Goal: Check status: Check status

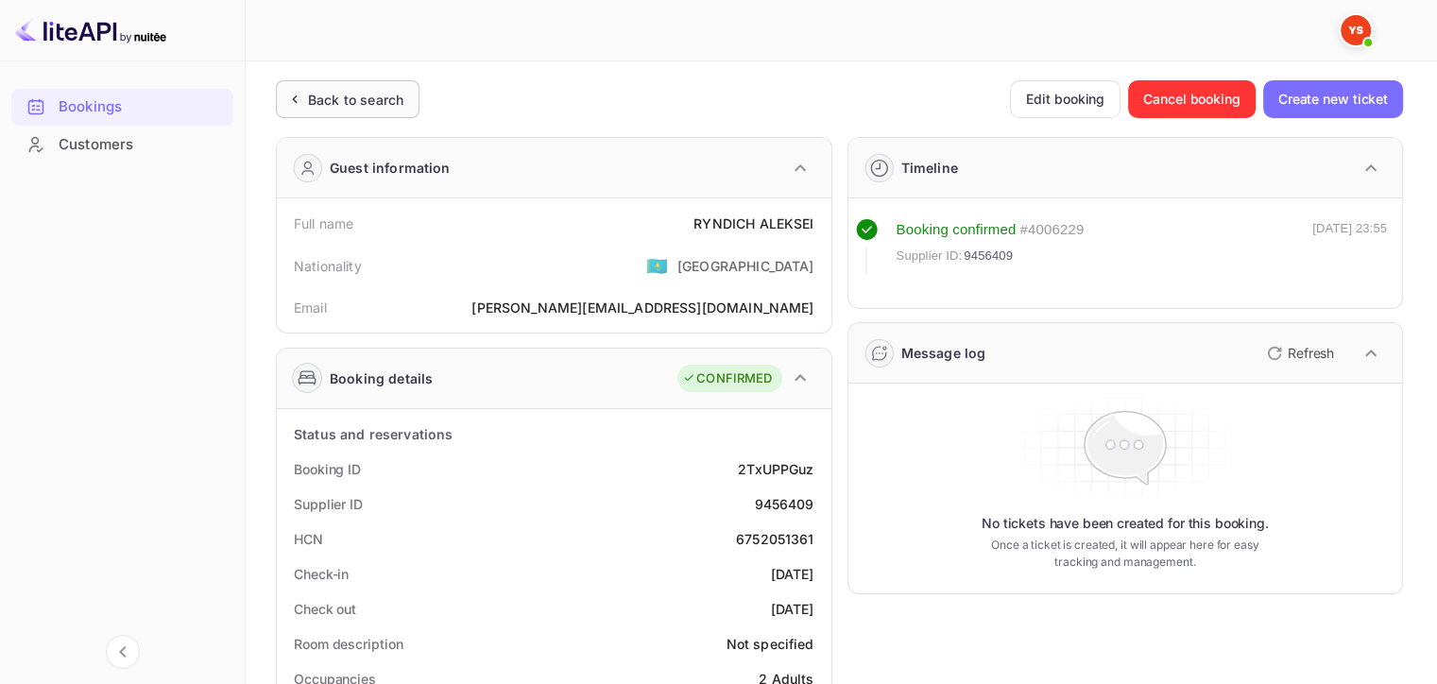
click at [370, 111] on div "Back to search" at bounding box center [348, 99] width 144 height 38
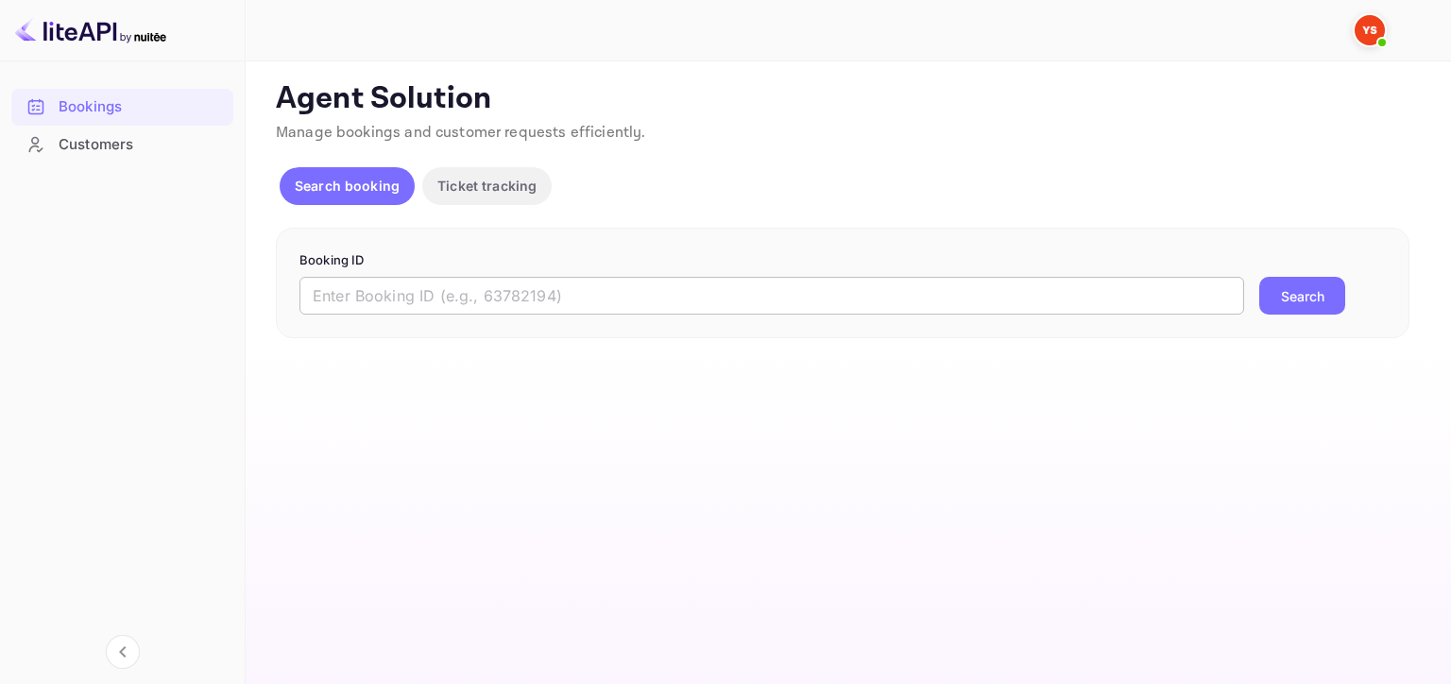
drag, startPoint x: 906, startPoint y: 300, endPoint x: 930, endPoint y: 301, distance: 23.6
click at [906, 300] on input "text" at bounding box center [771, 296] width 945 height 38
paste input "8960666"
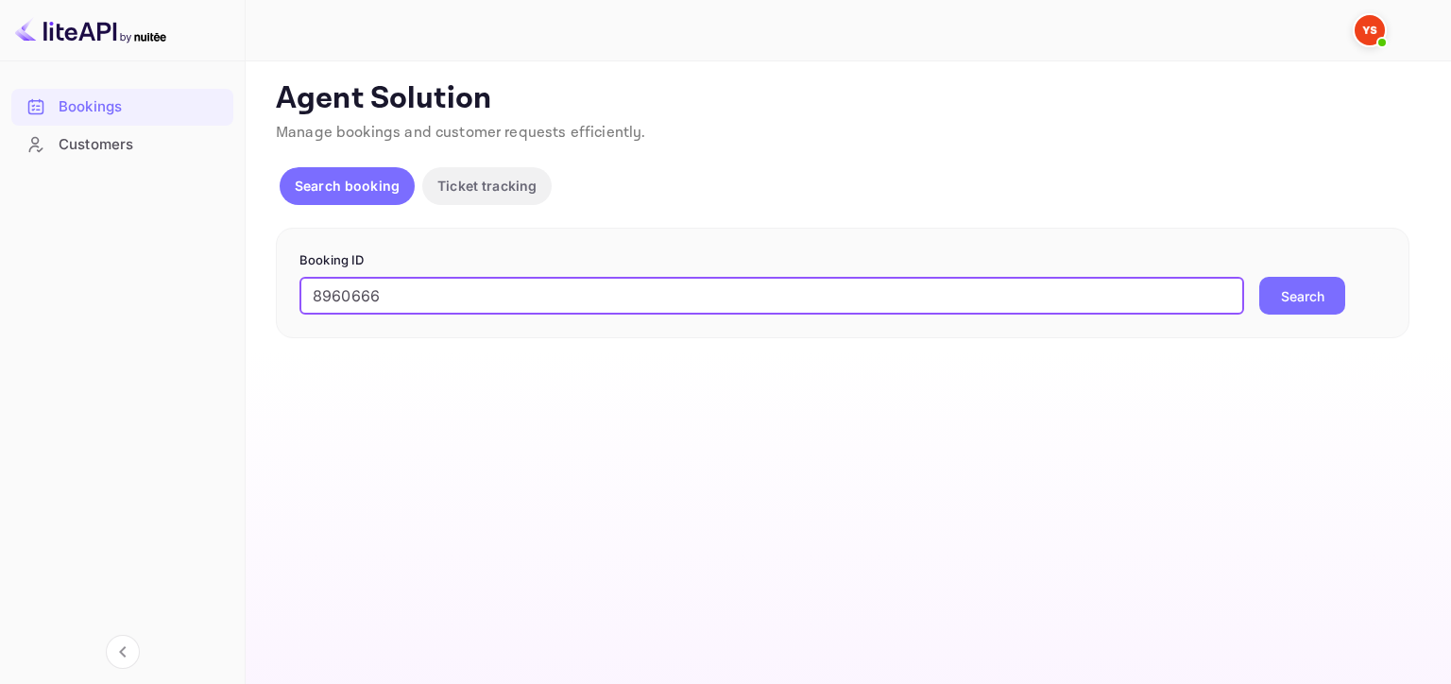
type input "8960666"
click at [1321, 300] on button "Search" at bounding box center [1302, 296] width 86 height 38
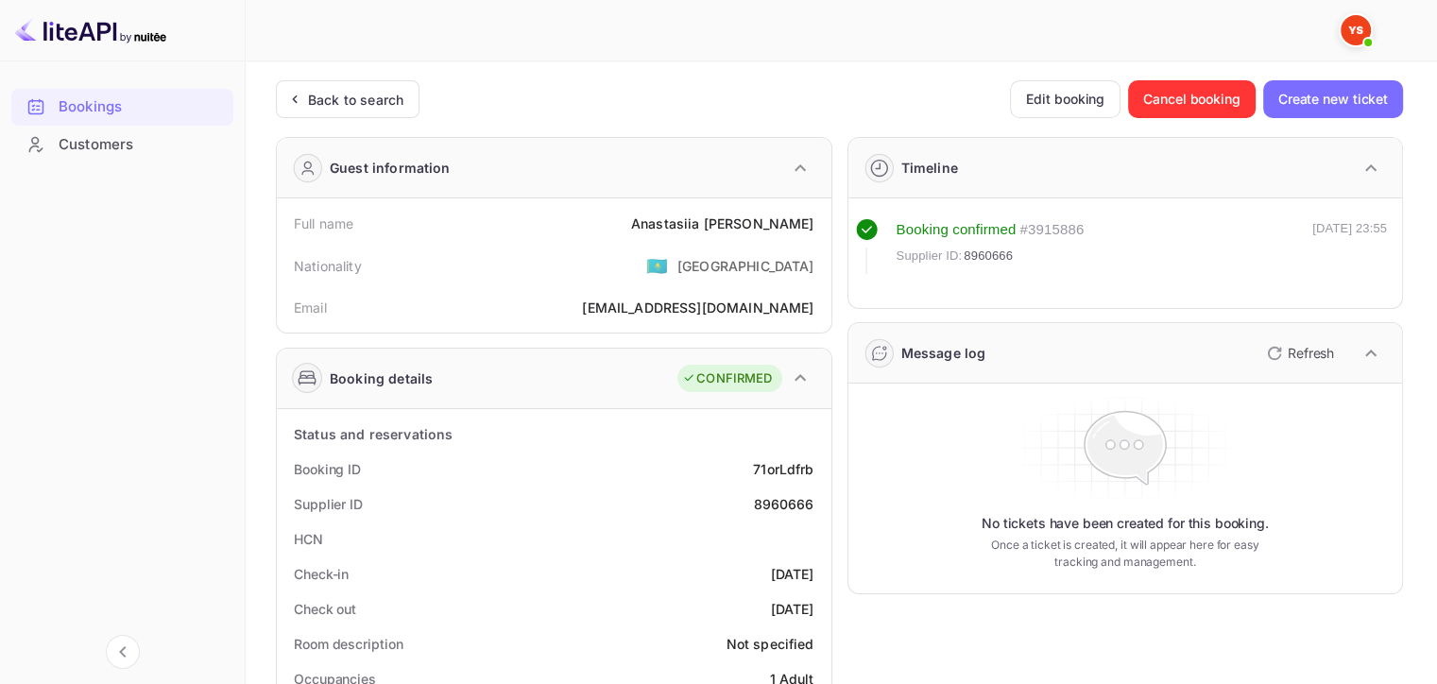
scroll to position [94, 0]
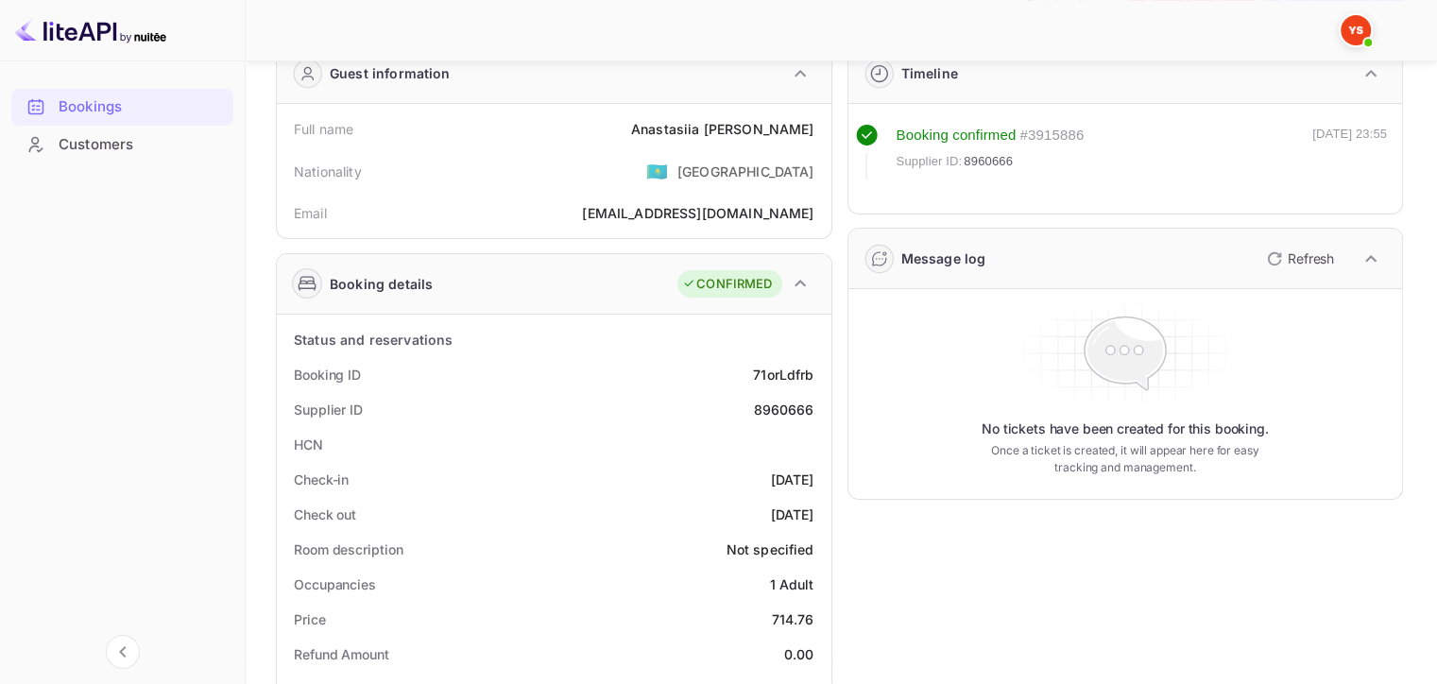
drag, startPoint x: 745, startPoint y: 404, endPoint x: 584, endPoint y: 34, distance: 404.0
click at [745, 402] on div "Supplier ID 8960666" at bounding box center [553, 409] width 539 height 35
drag, startPoint x: 794, startPoint y: 130, endPoint x: 816, endPoint y: 128, distance: 22.8
click at [816, 128] on div "Full name [PERSON_NAME]" at bounding box center [553, 128] width 539 height 35
copy div "[PERSON_NAME]"
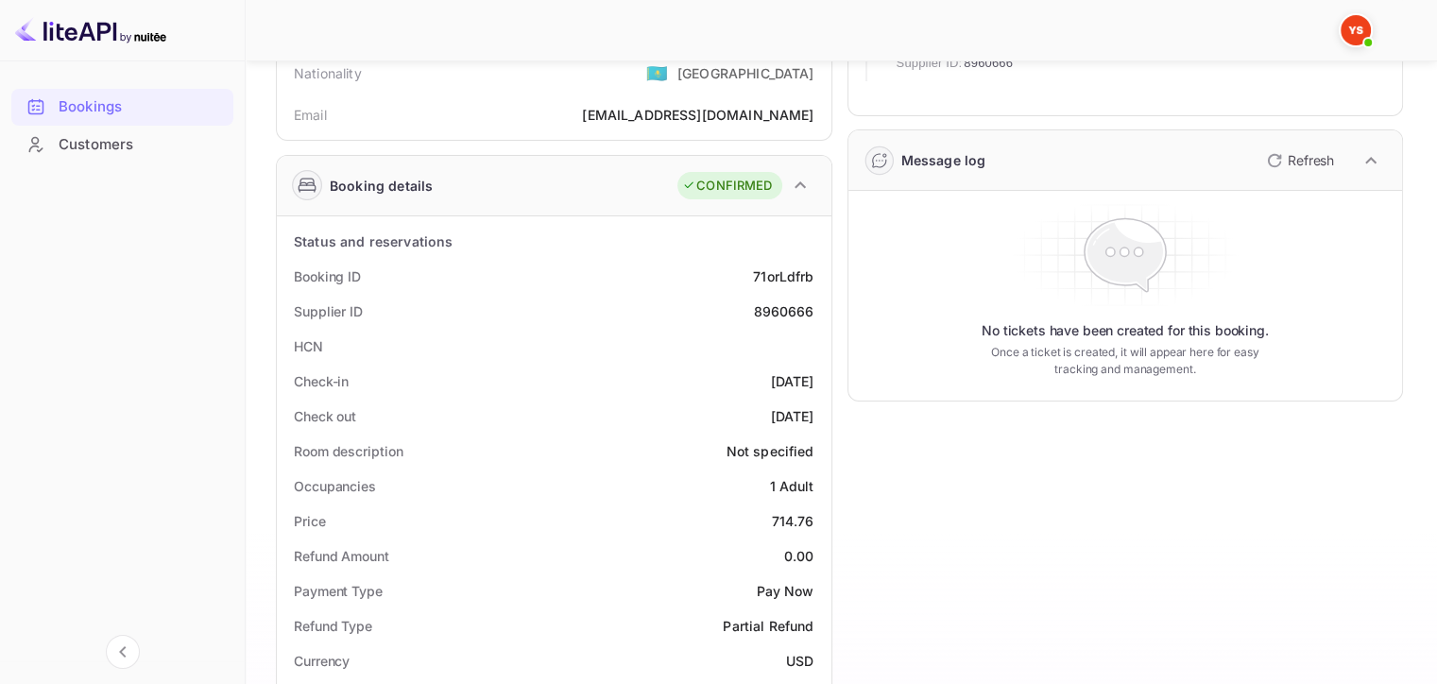
scroll to position [283, 0]
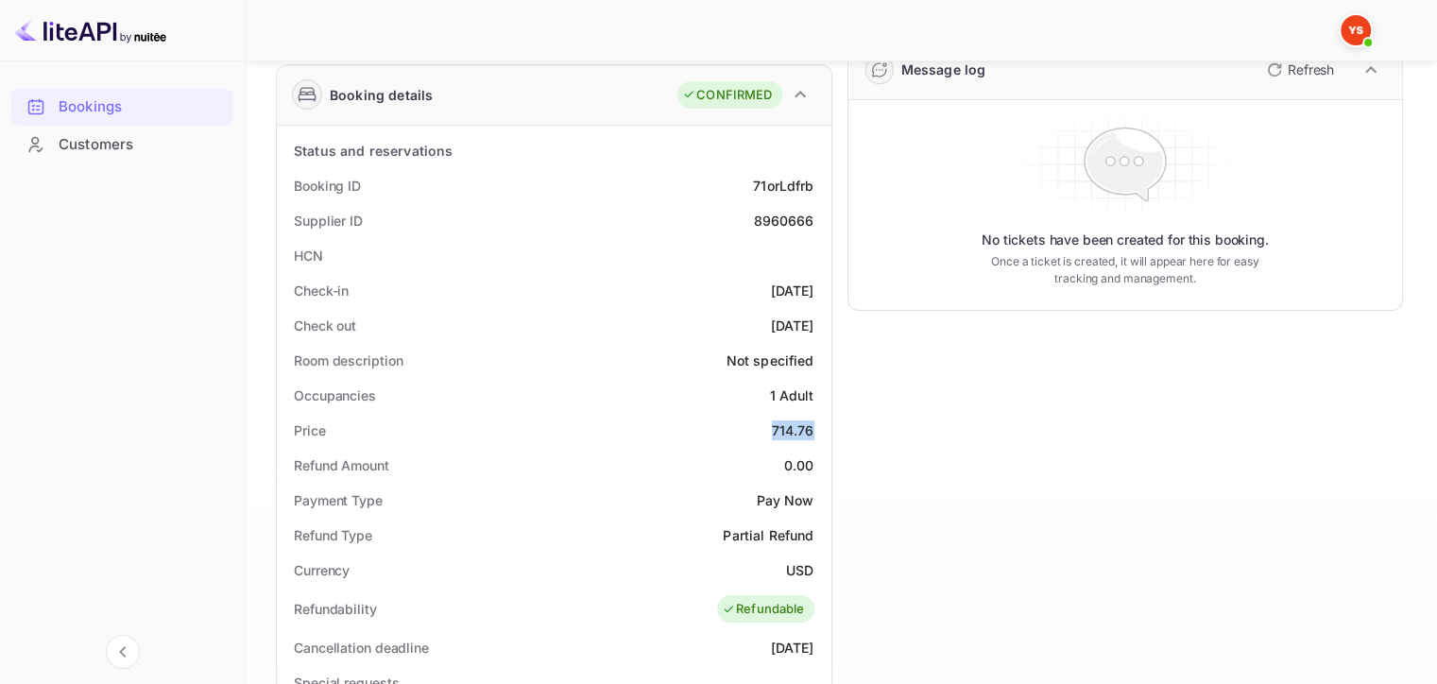
drag, startPoint x: 766, startPoint y: 429, endPoint x: 818, endPoint y: 435, distance: 52.3
click at [818, 435] on div "Price 714.76" at bounding box center [553, 430] width 539 height 35
copy div "714.76"
